Goal: Task Accomplishment & Management: Use online tool/utility

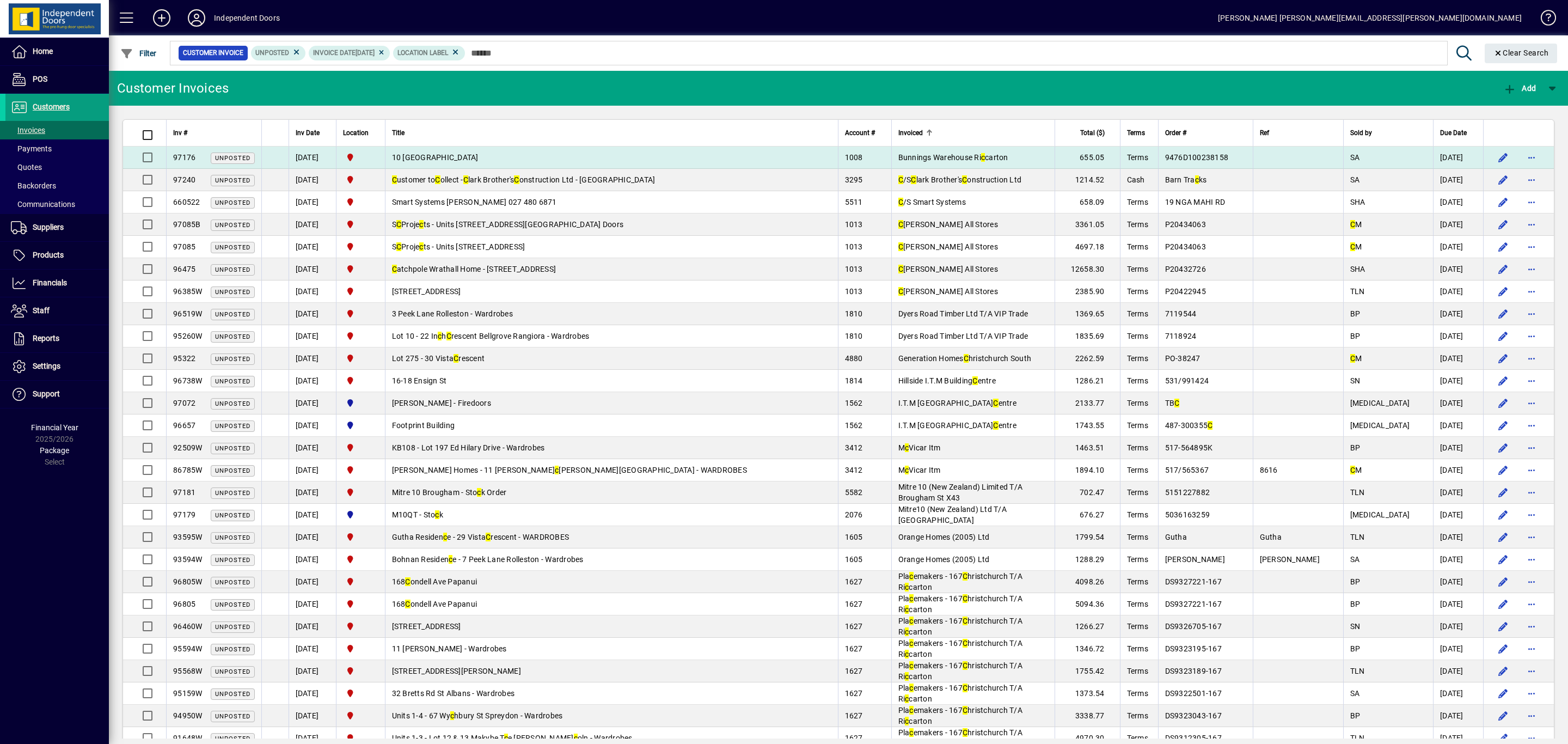
type input "*"
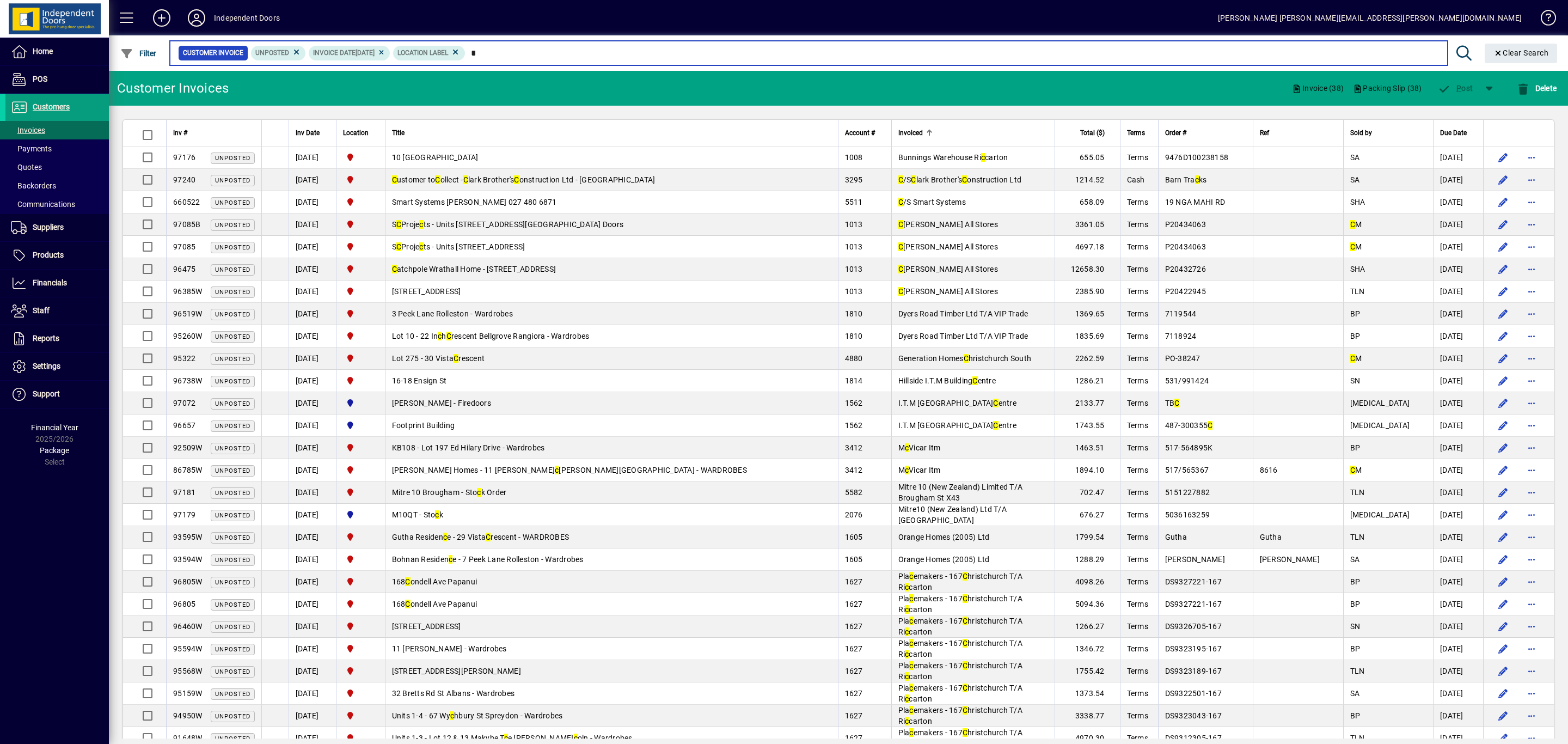
click at [536, 56] on input "*" at bounding box center [952, 53] width 974 height 15
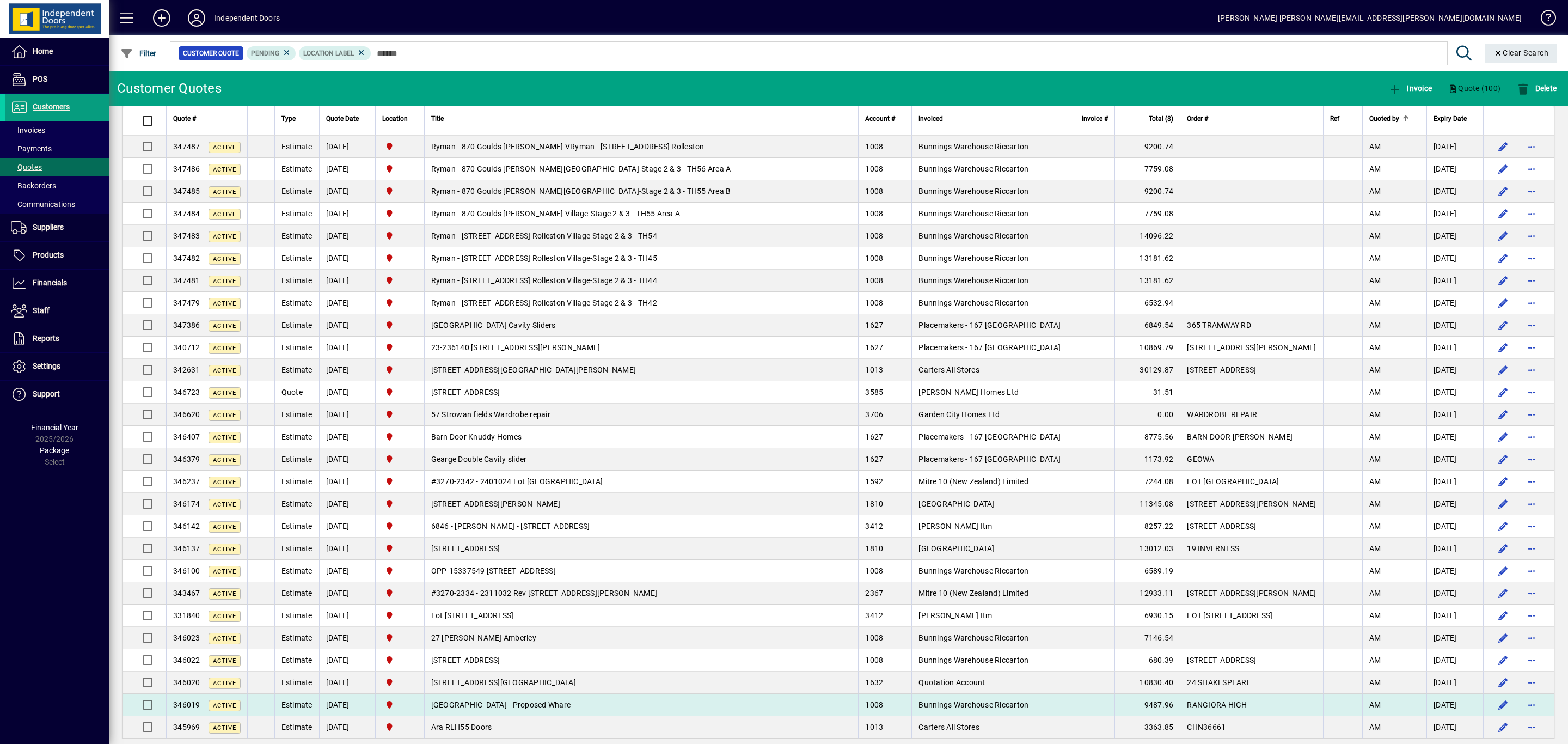
scroll to position [572, 0]
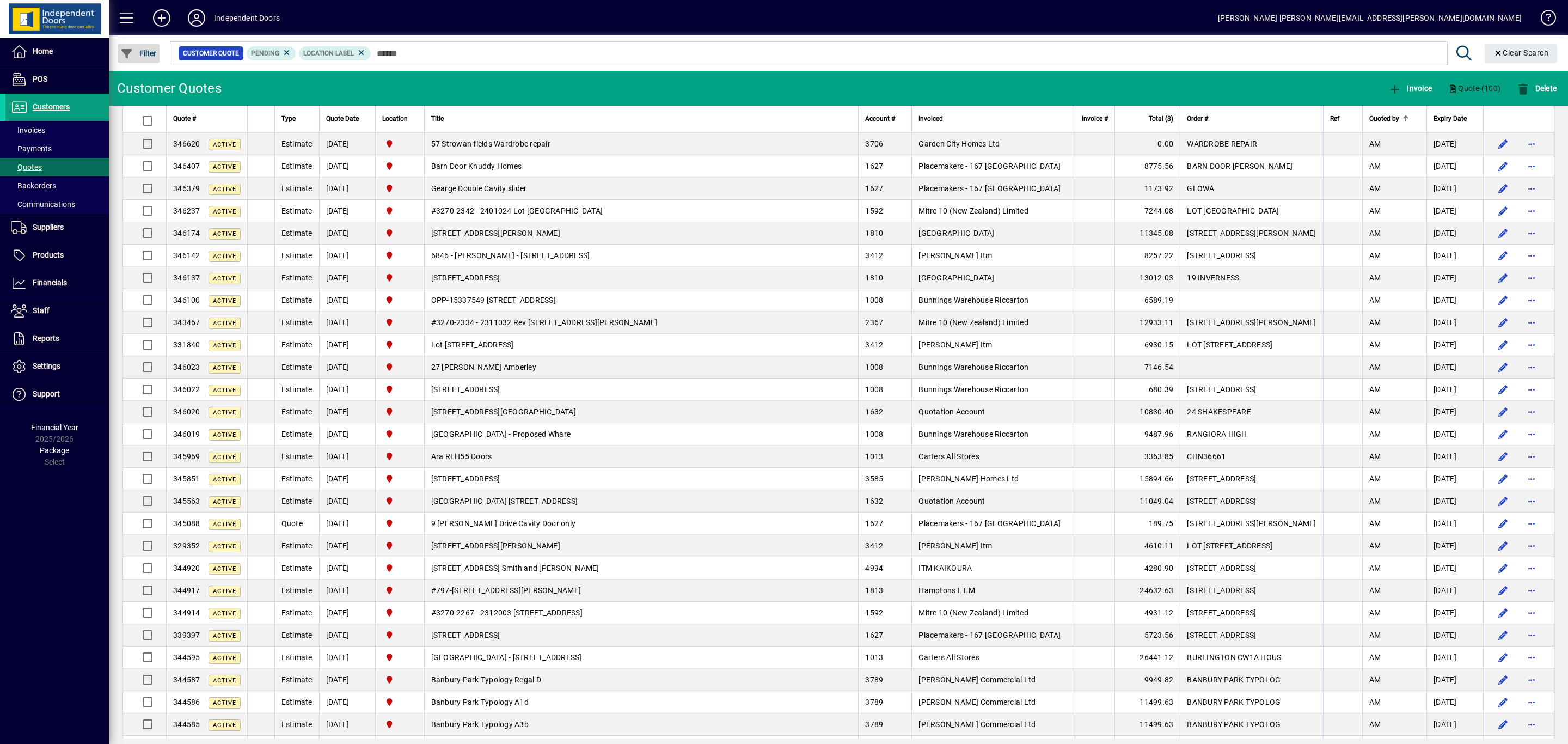
click at [153, 53] on span "Filter" at bounding box center [138, 53] width 37 height 9
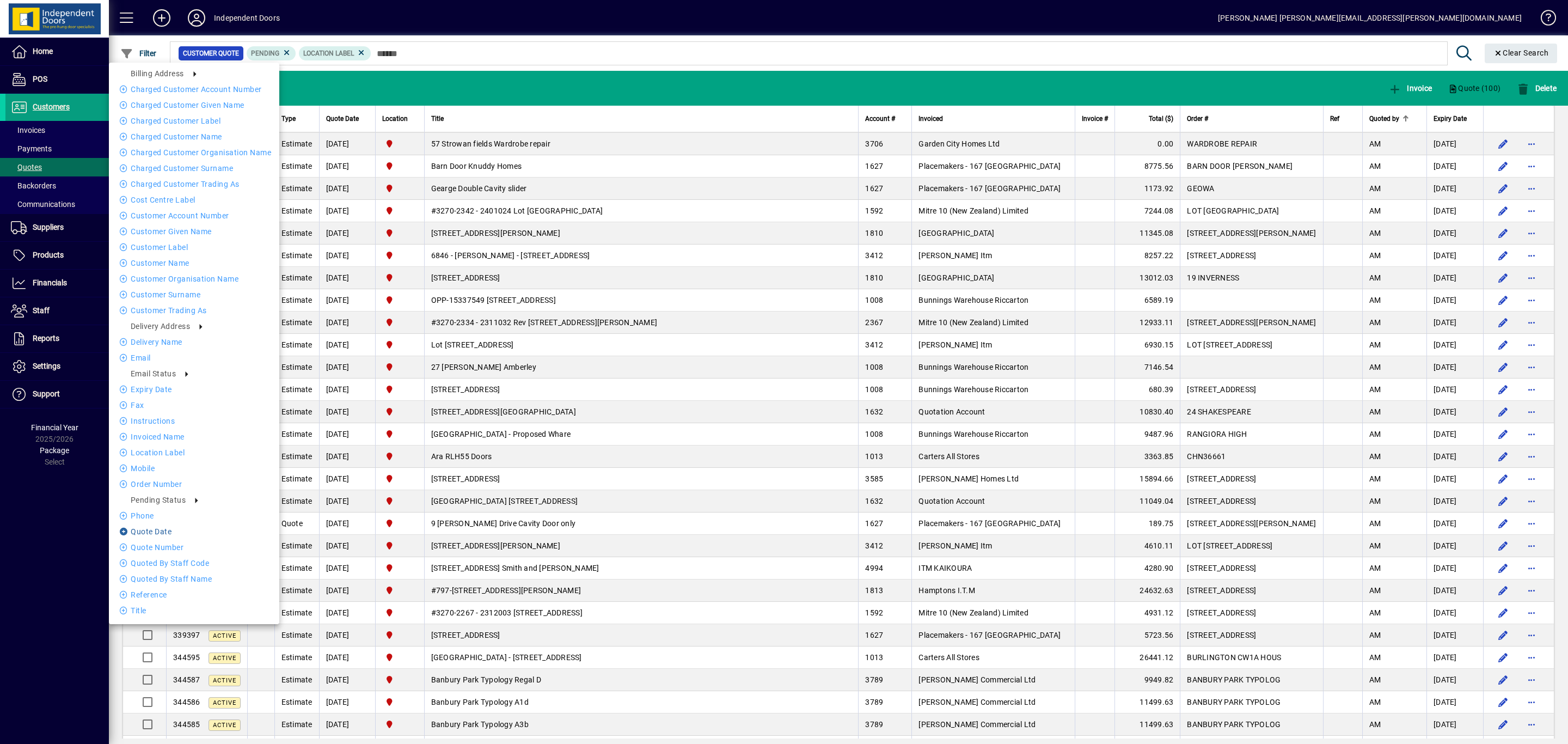
click at [169, 528] on li "Quote date" at bounding box center [194, 531] width 170 height 13
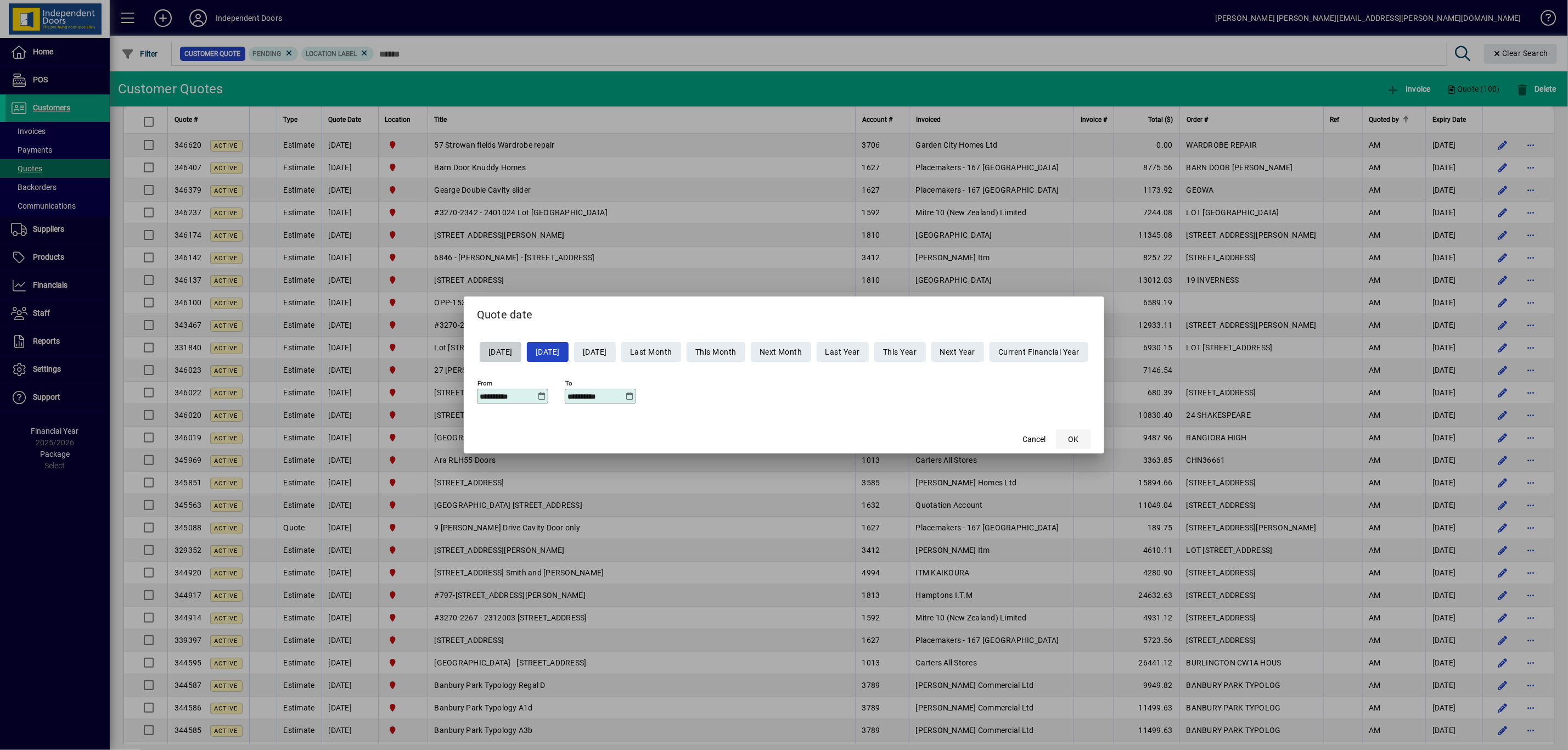
click at [1079, 440] on span "OK" at bounding box center [1073, 439] width 10 height 12
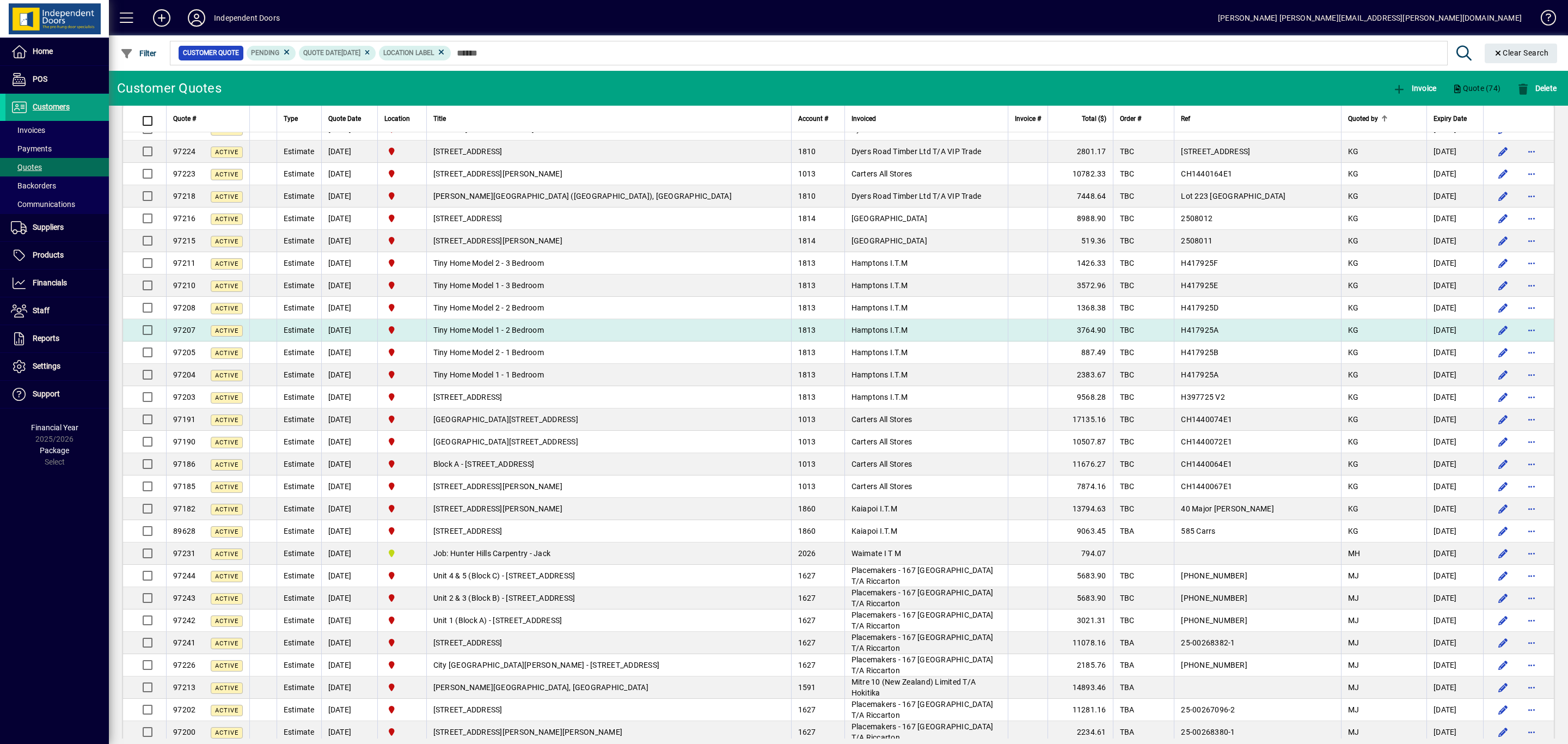
scroll to position [1094, 0]
